Goal: Navigation & Orientation: Find specific page/section

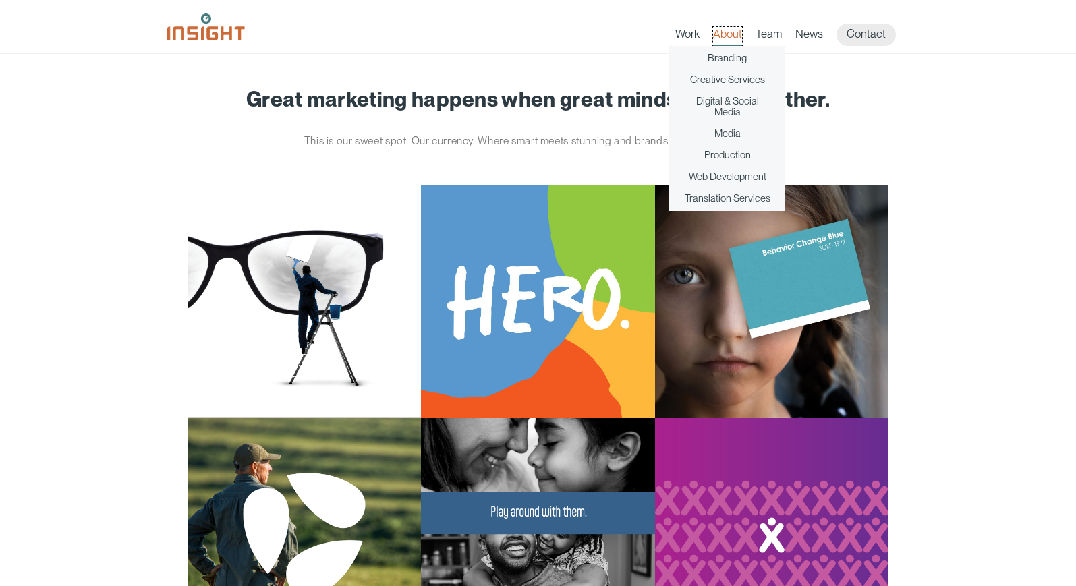
click at [735, 28] on link "About" at bounding box center [727, 36] width 29 height 19
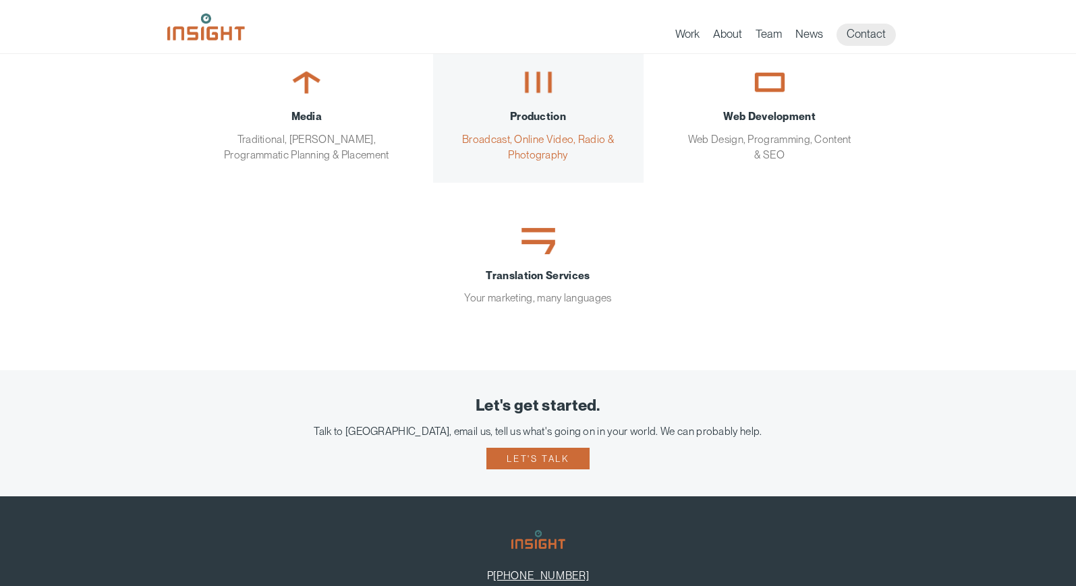
scroll to position [510, 0]
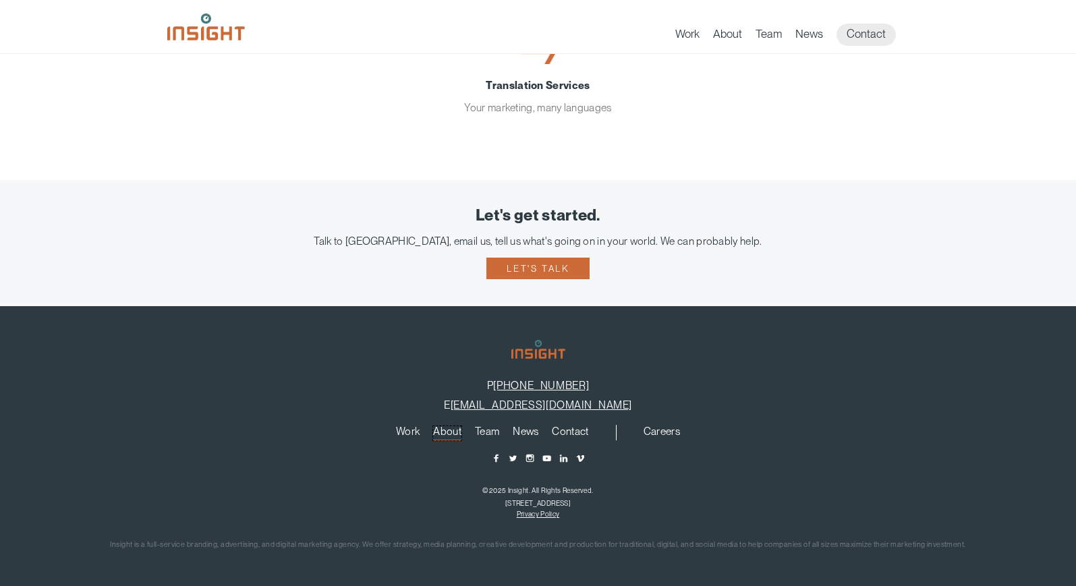
click at [438, 432] on link "About" at bounding box center [447, 433] width 28 height 15
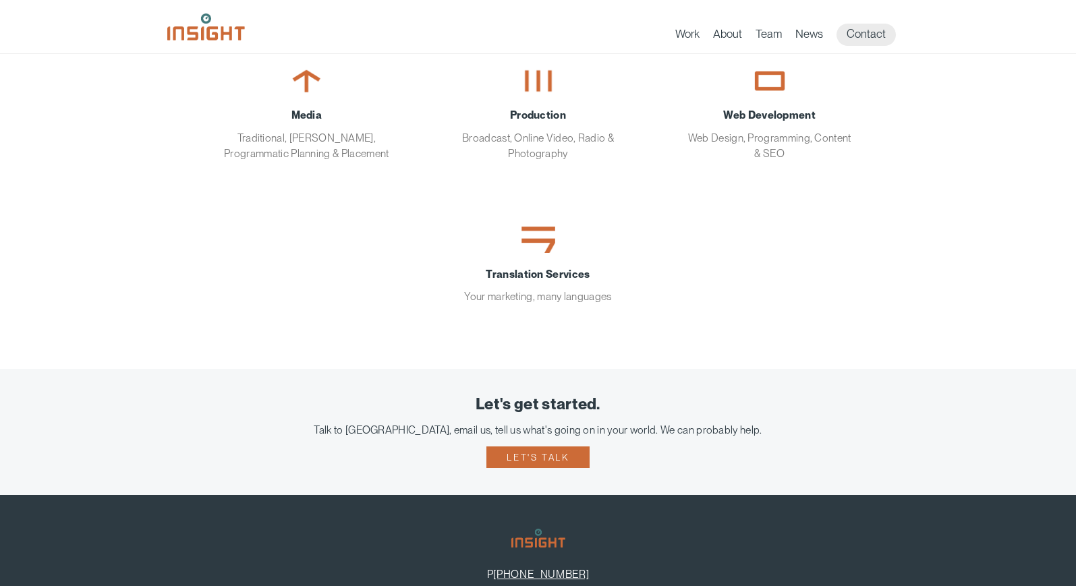
scroll to position [135, 0]
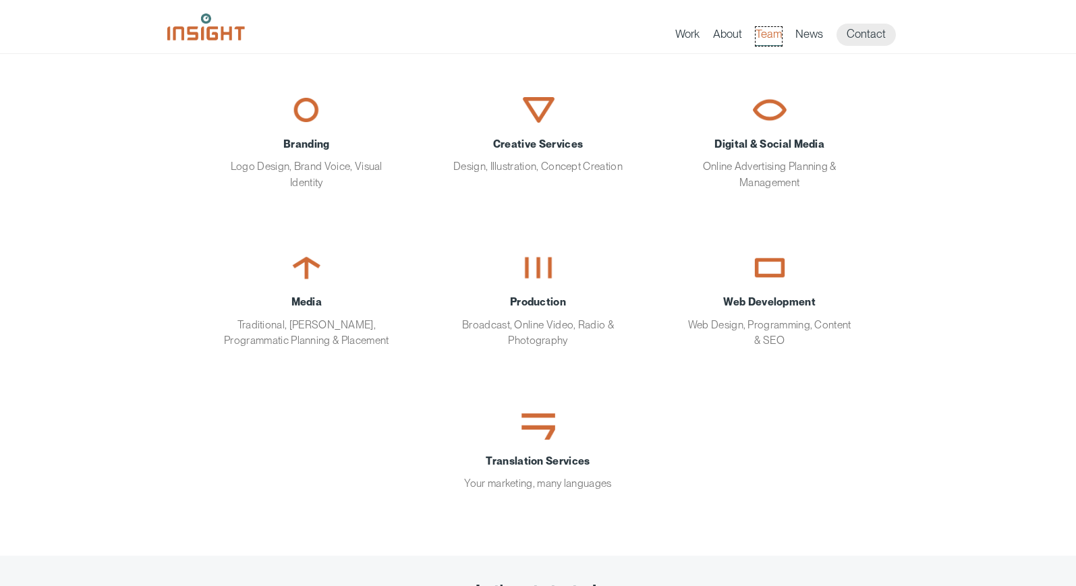
click at [763, 30] on link "Team" at bounding box center [768, 36] width 26 height 19
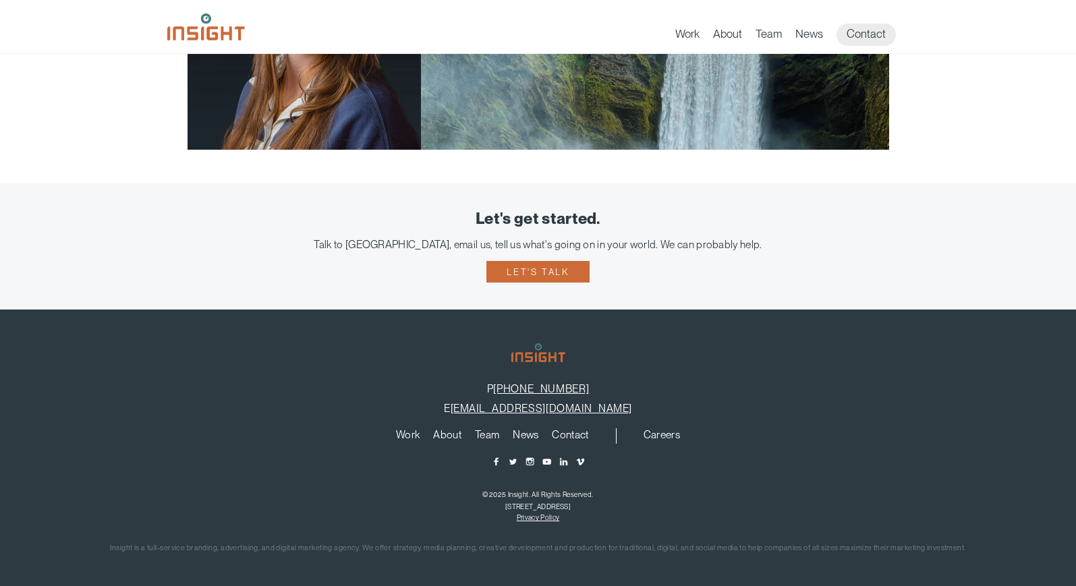
scroll to position [2650, 0]
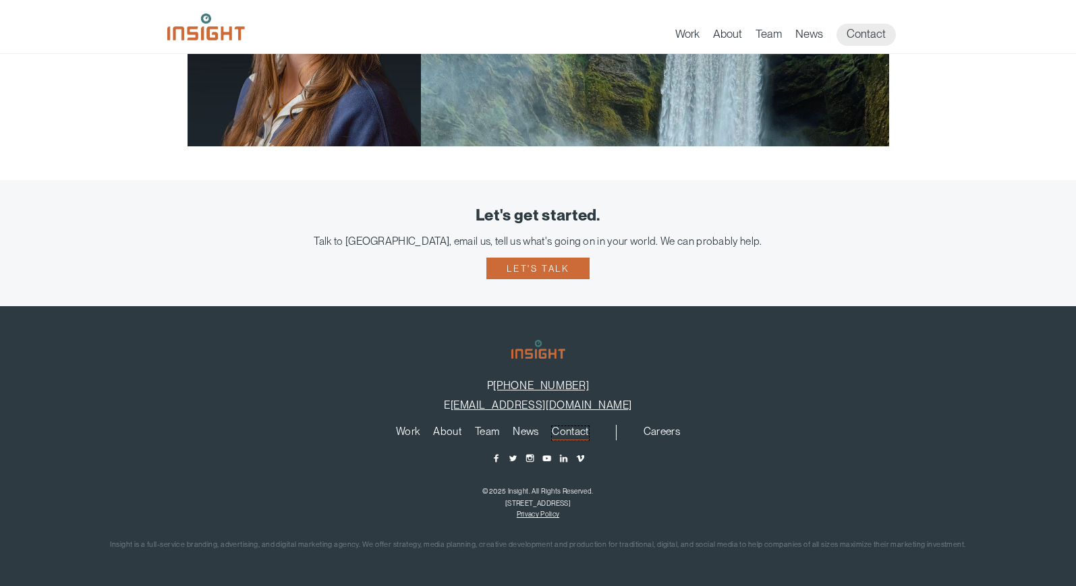
click at [574, 430] on link "Contact" at bounding box center [570, 433] width 36 height 15
